Goal: Task Accomplishment & Management: Use online tool/utility

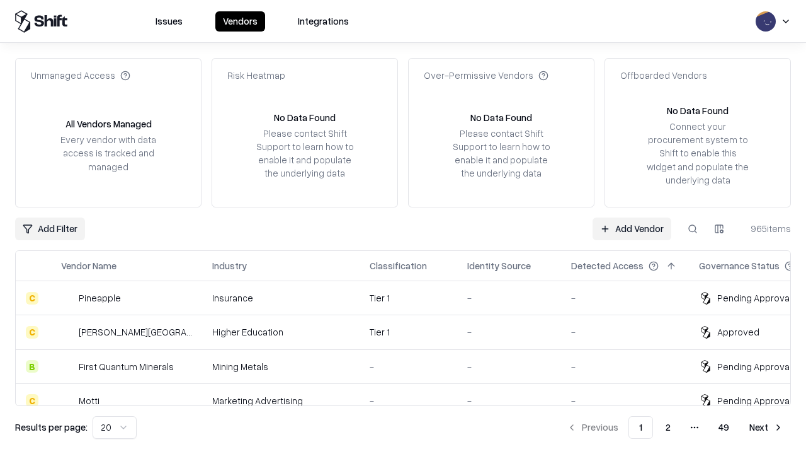
click at [632, 228] on link "Add Vendor" at bounding box center [632, 228] width 79 height 23
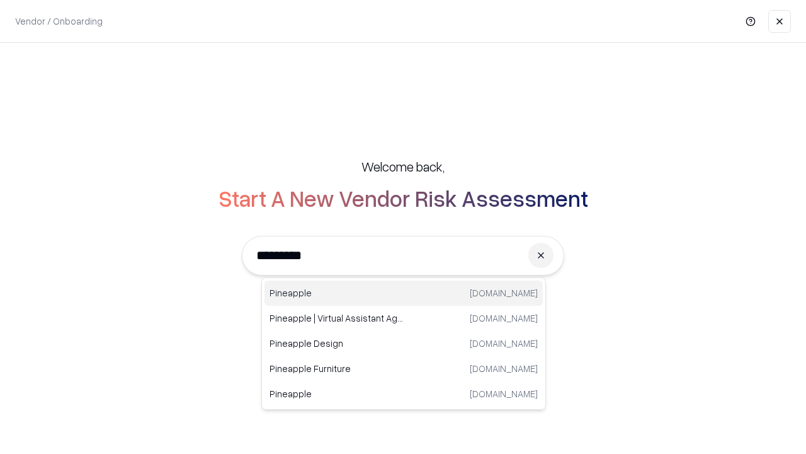
click at [404, 293] on div "Pineapple [DOMAIN_NAME]" at bounding box center [404, 292] width 278 height 25
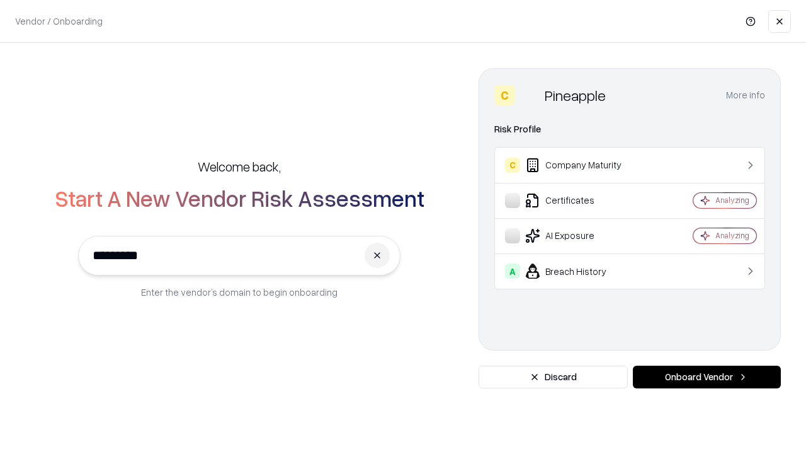
type input "*********"
click at [707, 377] on button "Onboard Vendor" at bounding box center [707, 376] width 148 height 23
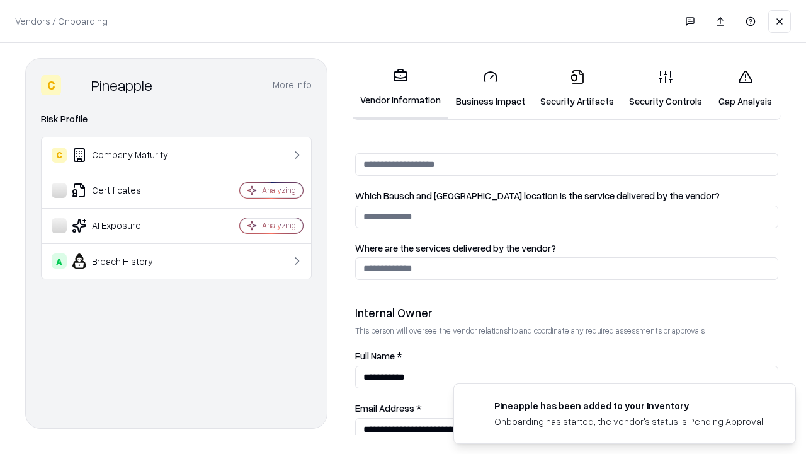
scroll to position [653, 0]
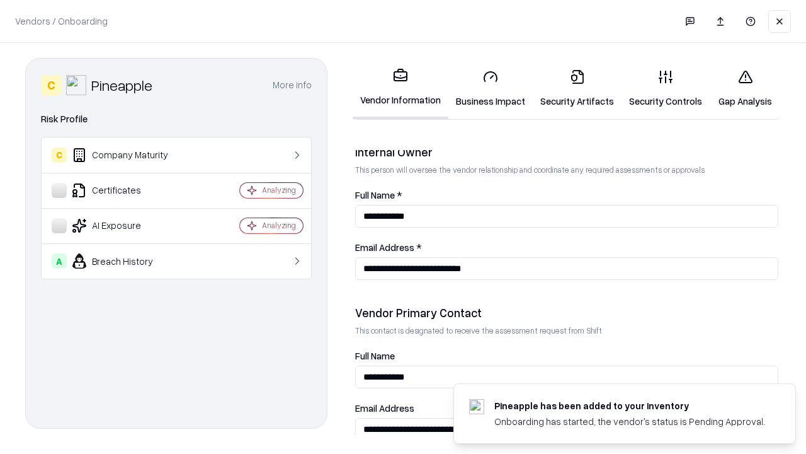
click at [577, 88] on link "Security Artifacts" at bounding box center [577, 88] width 89 height 59
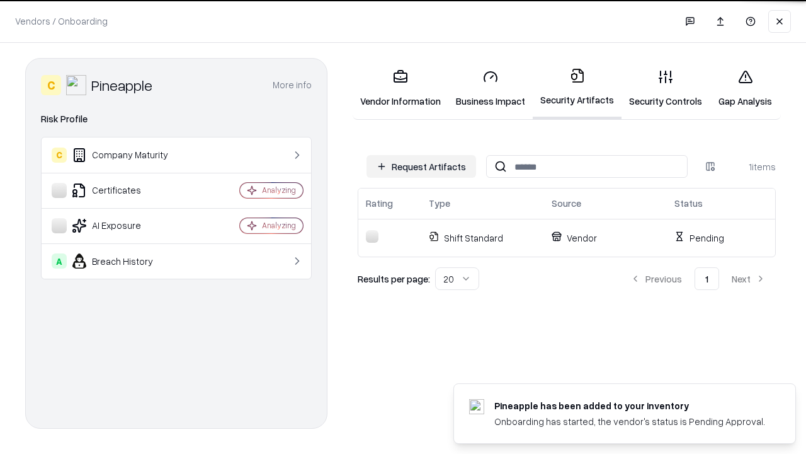
click at [421, 166] on button "Request Artifacts" at bounding box center [422, 166] width 110 height 23
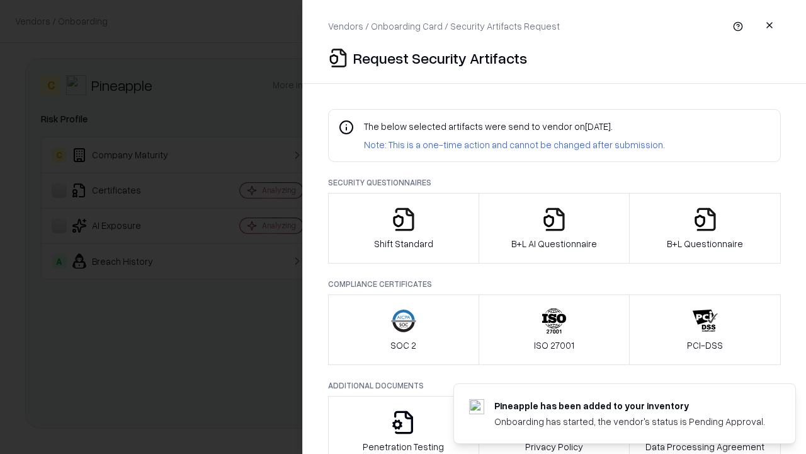
click at [705, 228] on icon "button" at bounding box center [705, 219] width 25 height 25
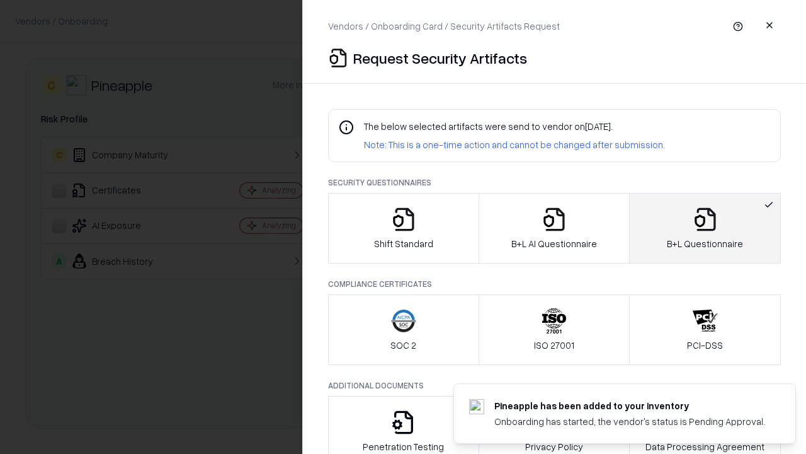
click at [554, 228] on icon "button" at bounding box center [554, 219] width 25 height 25
